Goal: Check status: Check status

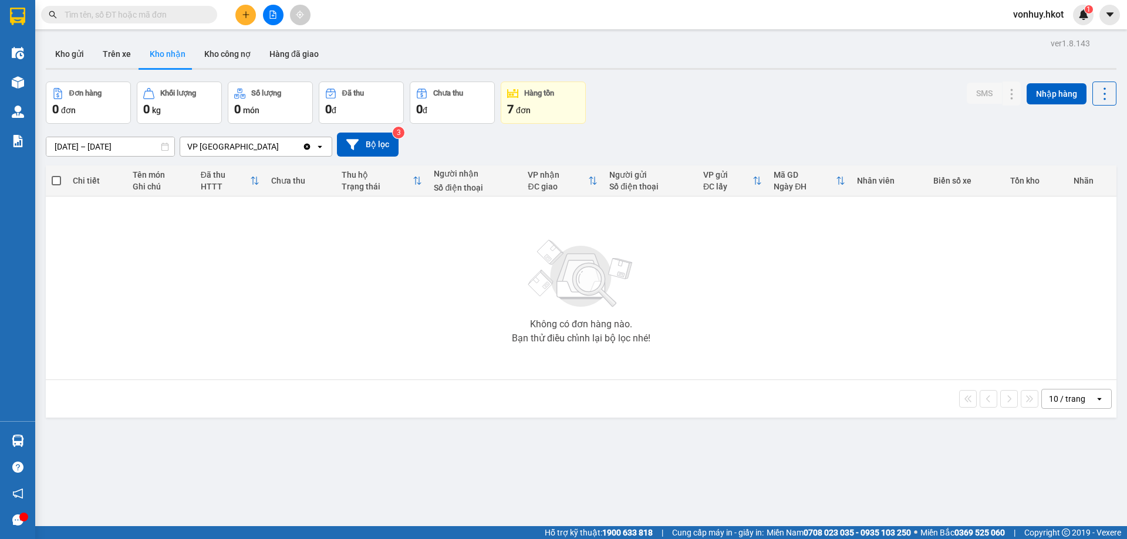
click at [131, 148] on input "[DATE] – [DATE]" at bounding box center [110, 146] width 128 height 19
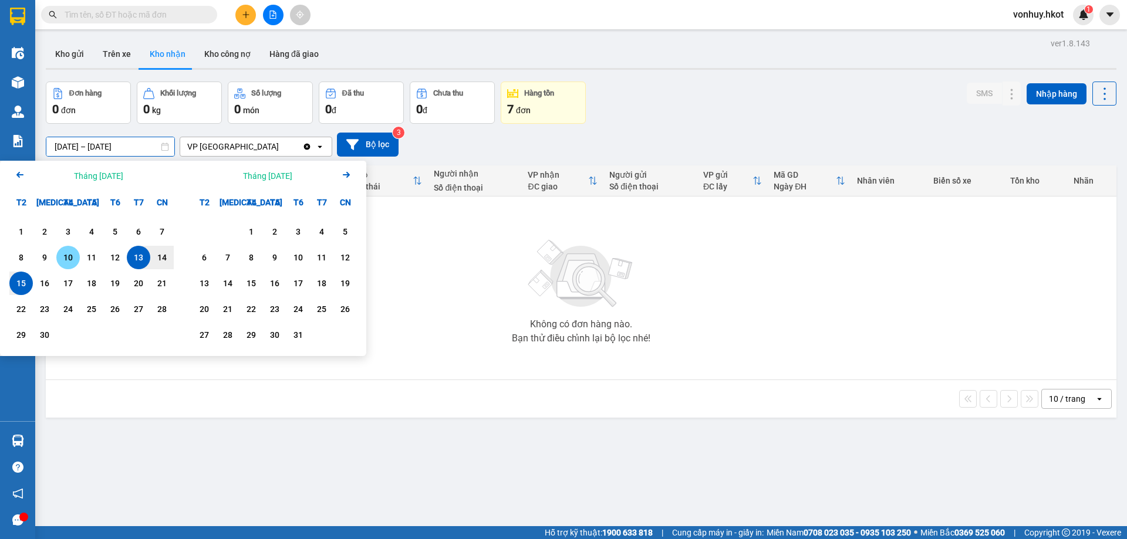
click at [66, 256] on div "10" at bounding box center [68, 258] width 16 height 14
click at [21, 288] on div "15" at bounding box center [21, 283] width 16 height 14
type input "[DATE] – [DATE]"
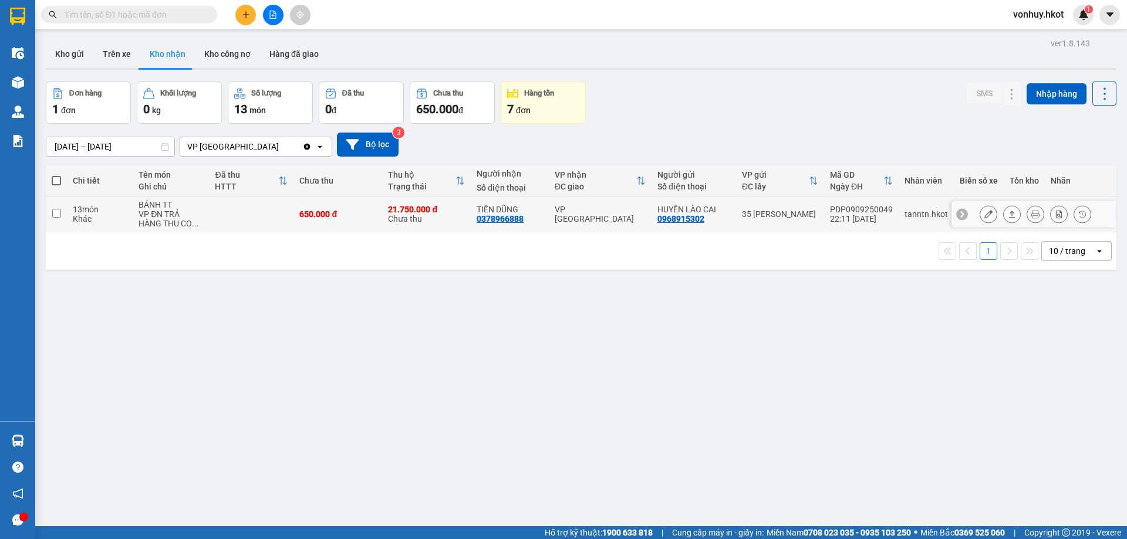
click at [463, 220] on div "21.750.000 đ Chưa thu" at bounding box center [426, 214] width 77 height 19
checkbox input "true"
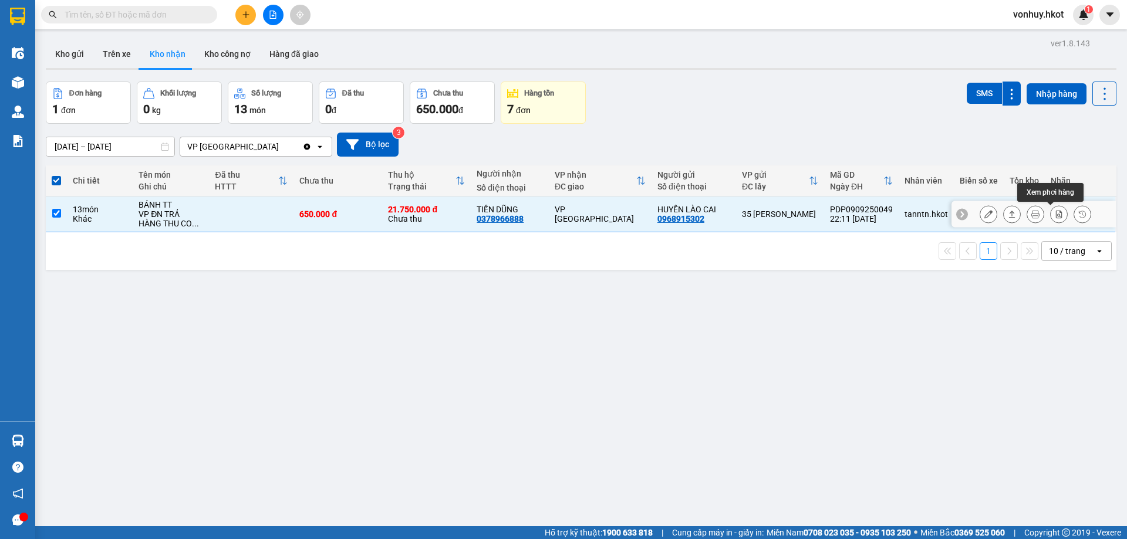
click at [1031, 214] on icon at bounding box center [1035, 214] width 8 height 8
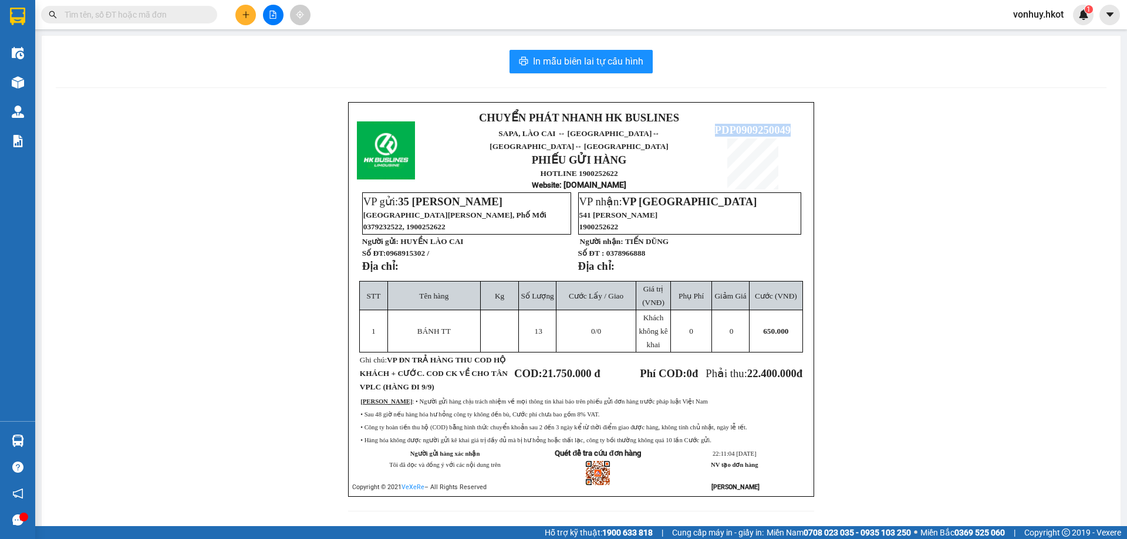
drag, startPoint x: 708, startPoint y: 124, endPoint x: 785, endPoint y: 117, distance: 77.2
click at [785, 124] on p "PDP0909250049" at bounding box center [752, 130] width 104 height 13
copy span "PDP0909250049"
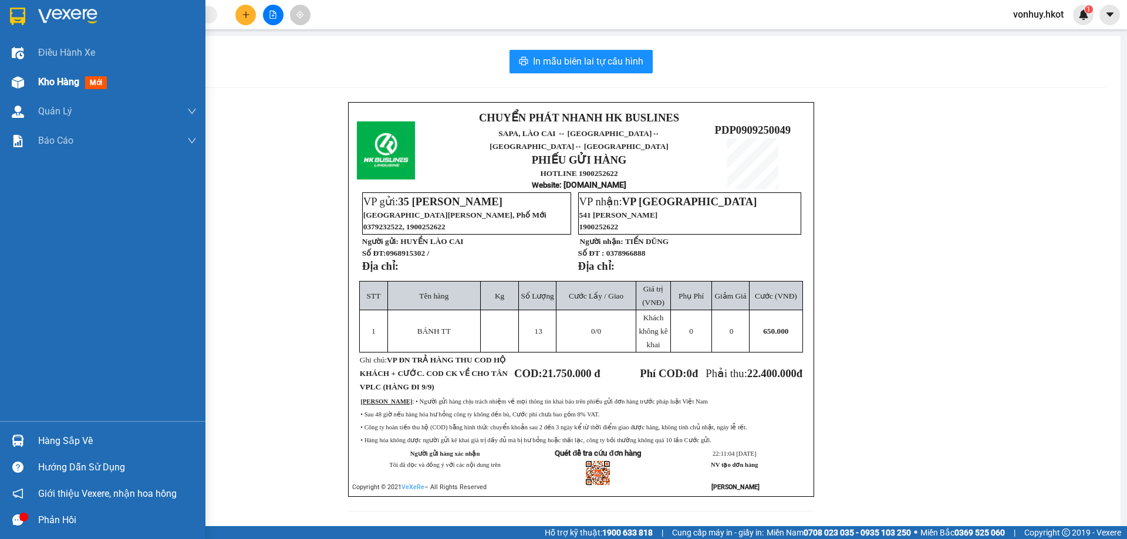
click at [8, 85] on div at bounding box center [18, 82] width 21 height 21
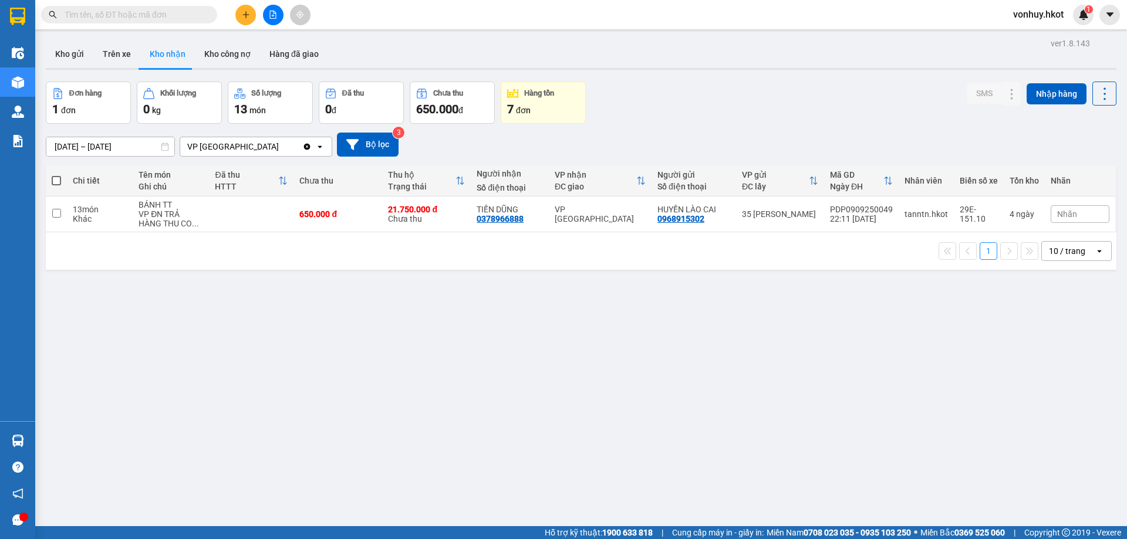
click at [151, 15] on input "text" at bounding box center [134, 14] width 138 height 13
paste input "PDP0909250049"
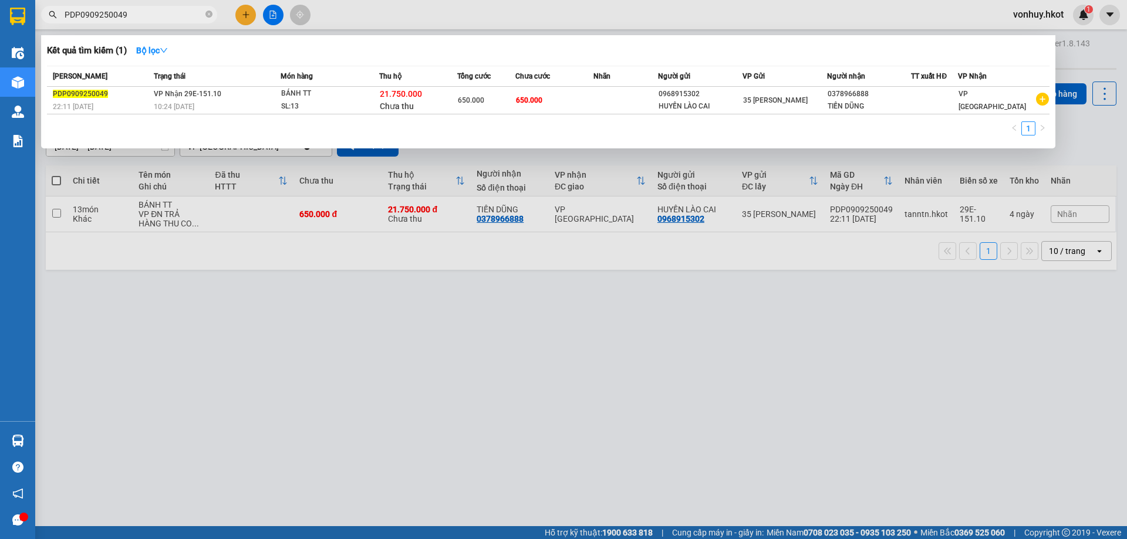
type input "PDP0909250049"
click at [599, 319] on div at bounding box center [563, 269] width 1127 height 539
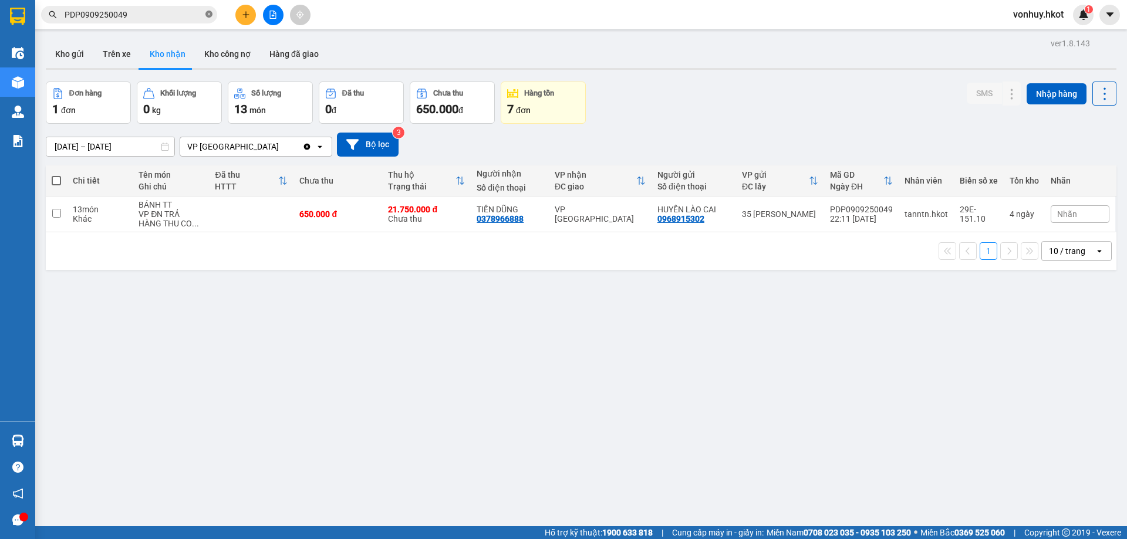
click at [209, 15] on icon "close-circle" at bounding box center [208, 14] width 7 height 7
